Goal: Book appointment/travel/reservation

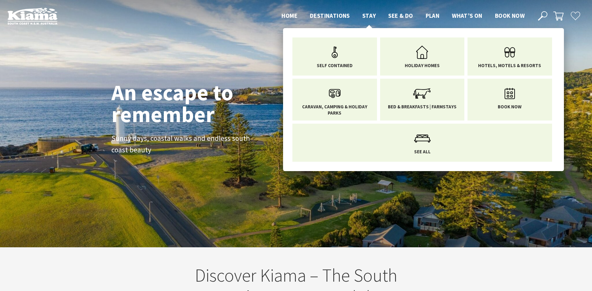
click at [367, 13] on span "Stay" at bounding box center [369, 15] width 14 height 7
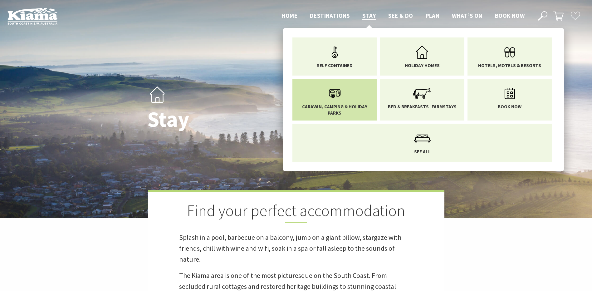
click at [334, 97] on icon "Main Menu" at bounding box center [335, 93] width 20 height 20
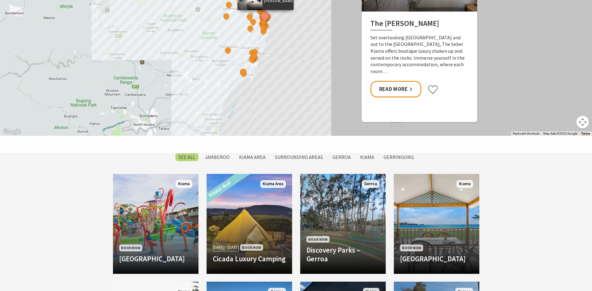
scroll to position [406, 0]
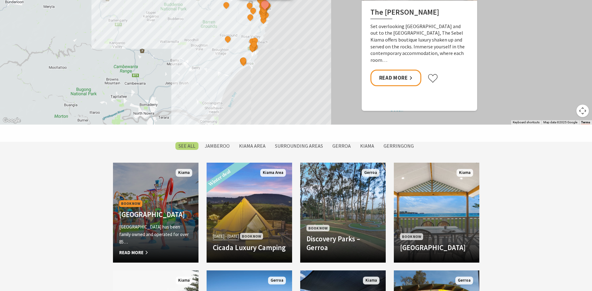
click at [158, 214] on h4 "[GEOGRAPHIC_DATA]" at bounding box center [155, 214] width 73 height 9
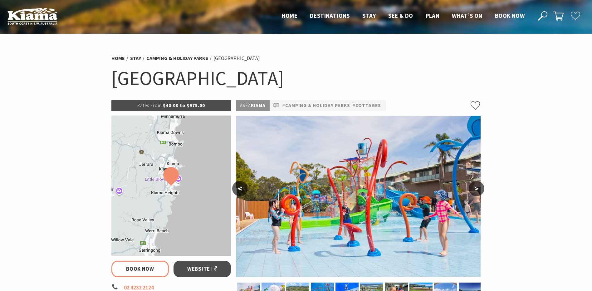
select select "3"
select select "2"
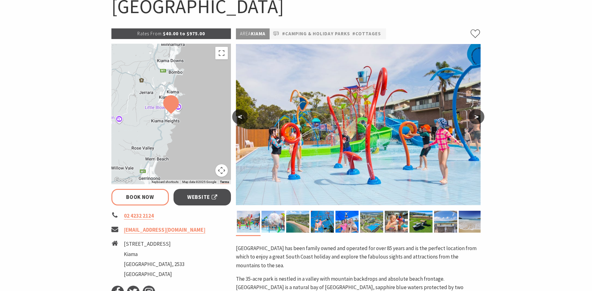
scroll to position [62, 0]
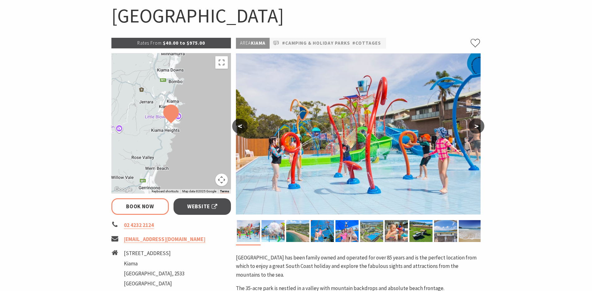
click at [221, 184] on button "Map camera controls" at bounding box center [221, 180] width 12 height 12
click at [190, 148] on button "Move up" at bounding box center [190, 148] width 12 height 12
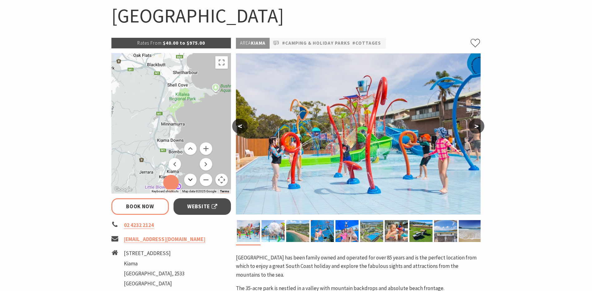
click at [191, 179] on button "Move down" at bounding box center [190, 180] width 12 height 12
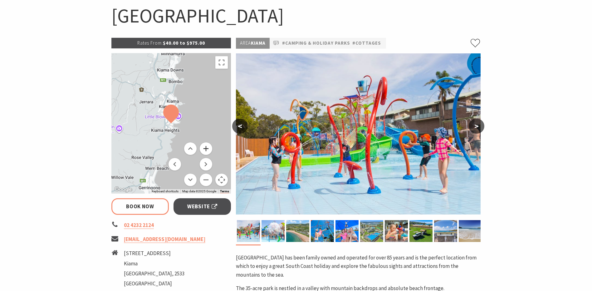
click at [204, 149] on button "Zoom in" at bounding box center [206, 148] width 12 height 12
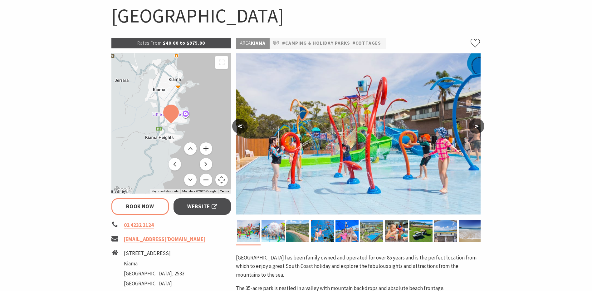
click at [204, 149] on button "Zoom in" at bounding box center [206, 148] width 12 height 12
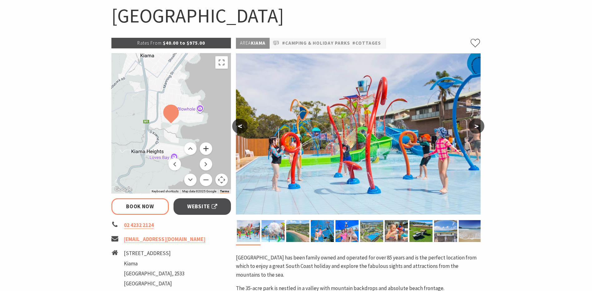
click at [204, 149] on button "Zoom in" at bounding box center [206, 148] width 12 height 12
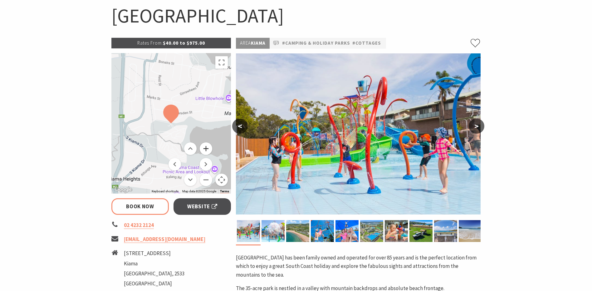
click at [204, 149] on button "Zoom in" at bounding box center [206, 148] width 12 height 12
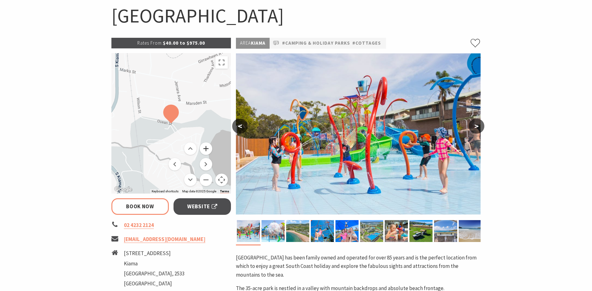
click at [205, 152] on button "Zoom in" at bounding box center [206, 148] width 12 height 12
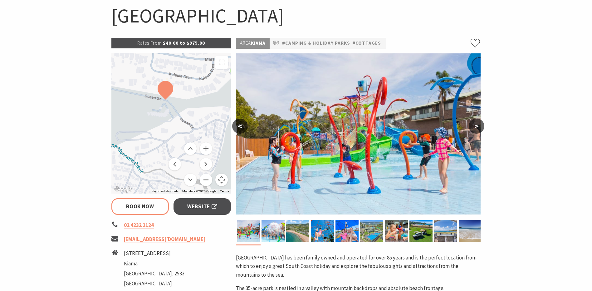
drag, startPoint x: 165, startPoint y: 141, endPoint x: 159, endPoint y: 117, distance: 24.5
click at [159, 117] on div at bounding box center [171, 123] width 120 height 140
click at [177, 117] on div at bounding box center [171, 123] width 120 height 140
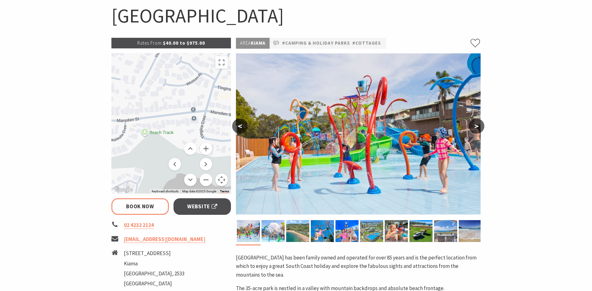
drag, startPoint x: 151, startPoint y: 122, endPoint x: 65, endPoint y: 184, distance: 105.8
click at [65, 184] on section "Home Stay Camping & Holiday Parks BIG4 Easts Beach Holiday Park BIG4 Easts Beac…" at bounding box center [296, 254] width 592 height 566
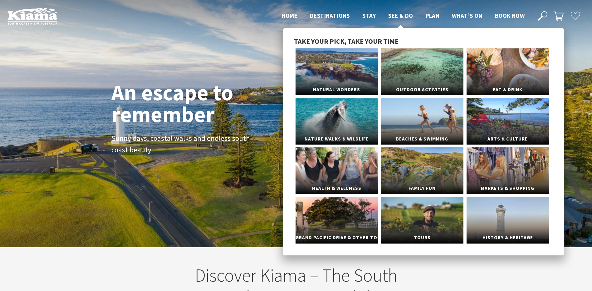
scroll to position [110, 597]
click at [522, 177] on link "Markets & Shopping" at bounding box center [508, 170] width 82 height 47
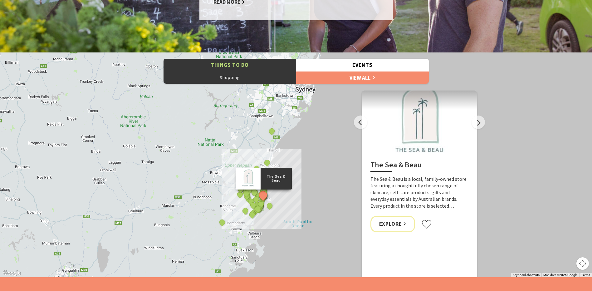
scroll to position [593, 0]
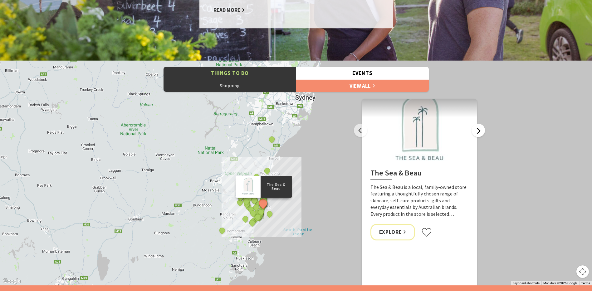
click at [483, 129] on button "Next" at bounding box center [478, 130] width 13 height 13
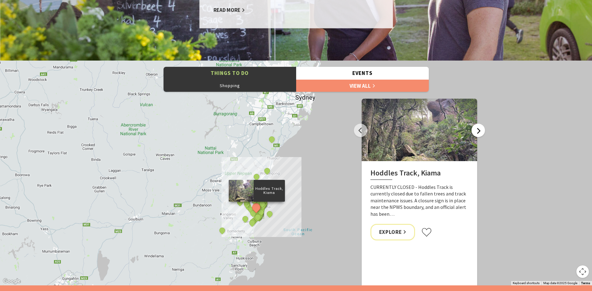
click at [483, 129] on button "Next" at bounding box center [478, 130] width 13 height 13
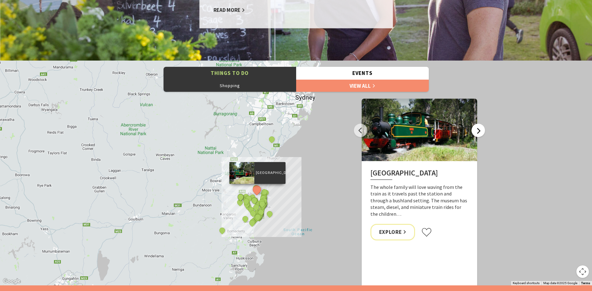
click at [483, 129] on button "Next" at bounding box center [478, 130] width 13 height 13
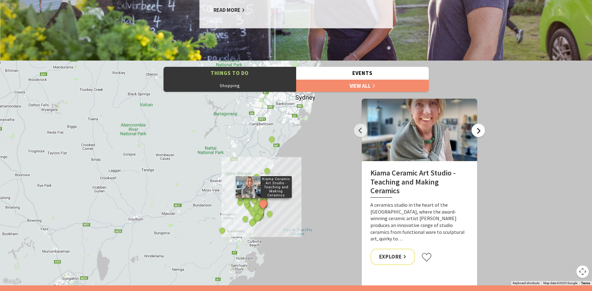
click at [483, 129] on button "Next" at bounding box center [478, 130] width 13 height 13
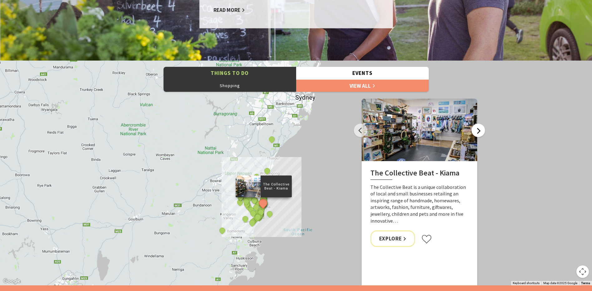
click at [483, 129] on button "Next" at bounding box center [478, 130] width 13 height 13
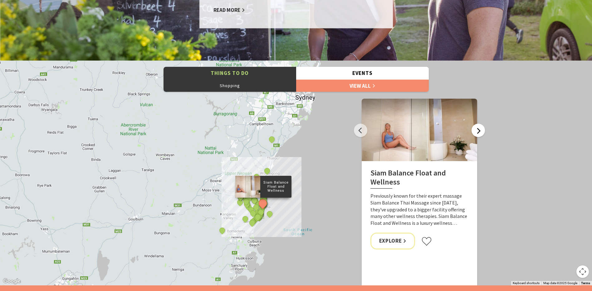
click at [483, 129] on button "Next" at bounding box center [478, 130] width 13 height 13
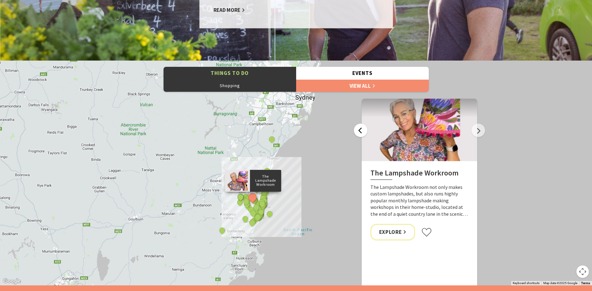
click at [362, 128] on button "Previous" at bounding box center [360, 130] width 13 height 13
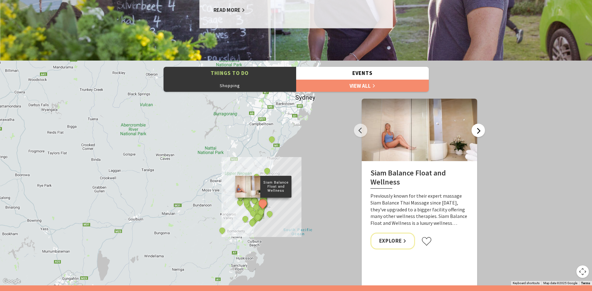
click at [478, 128] on button "Next" at bounding box center [478, 130] width 13 height 13
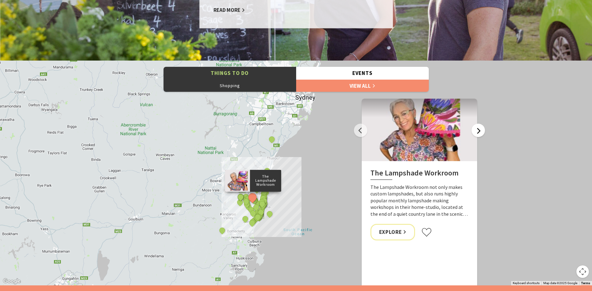
click at [478, 128] on button "Next" at bounding box center [478, 130] width 13 height 13
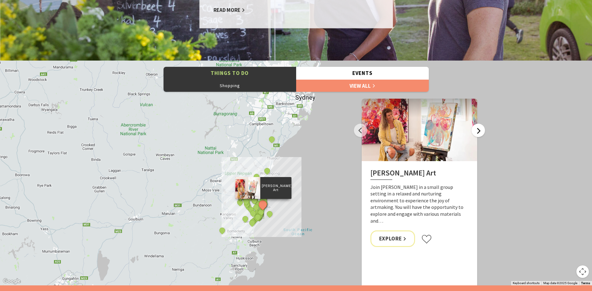
click at [478, 128] on button "Next" at bounding box center [478, 130] width 13 height 13
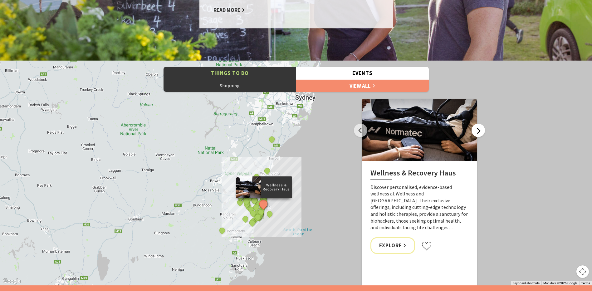
click at [478, 128] on button "Next" at bounding box center [478, 130] width 13 height 13
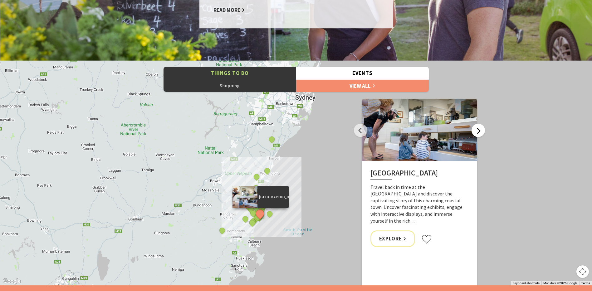
click at [478, 128] on button "Next" at bounding box center [478, 130] width 13 height 13
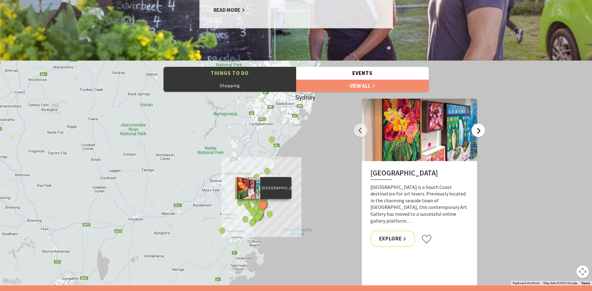
click at [478, 128] on button "Next" at bounding box center [478, 130] width 13 height 13
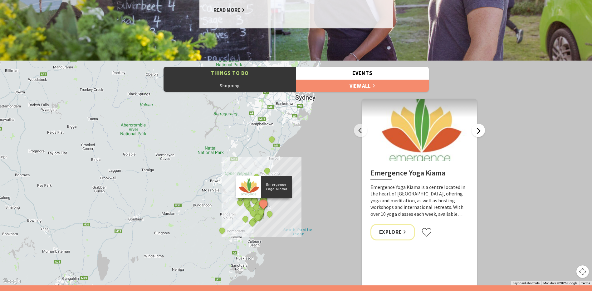
click at [478, 128] on button "Next" at bounding box center [478, 130] width 13 height 13
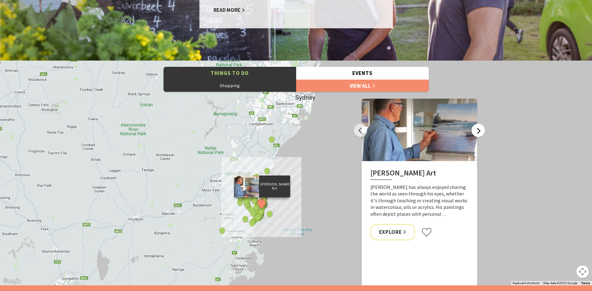
click at [478, 128] on button "Next" at bounding box center [478, 130] width 13 height 13
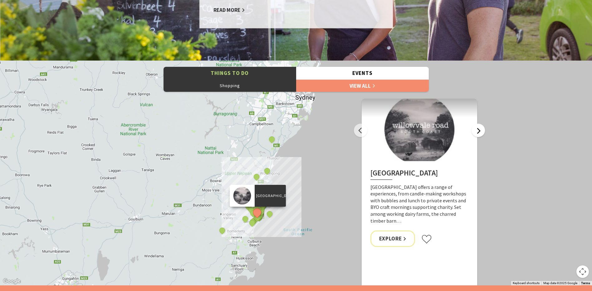
click at [478, 128] on button "Next" at bounding box center [478, 130] width 13 height 13
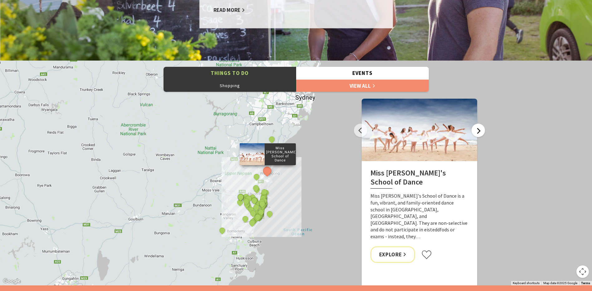
click at [478, 128] on button "Next" at bounding box center [478, 130] width 13 height 13
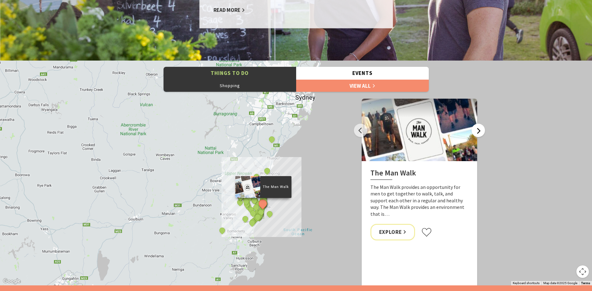
click at [478, 128] on button "Next" at bounding box center [478, 130] width 13 height 13
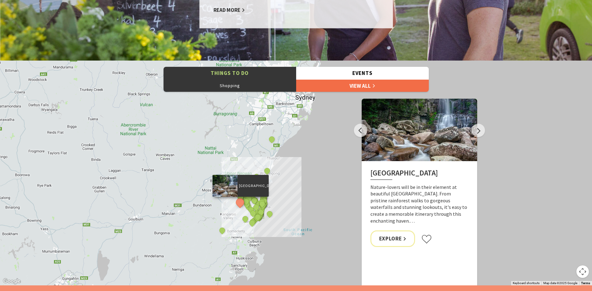
click at [334, 88] on link "View All" at bounding box center [362, 85] width 133 height 12
